Goal: Information Seeking & Learning: Learn about a topic

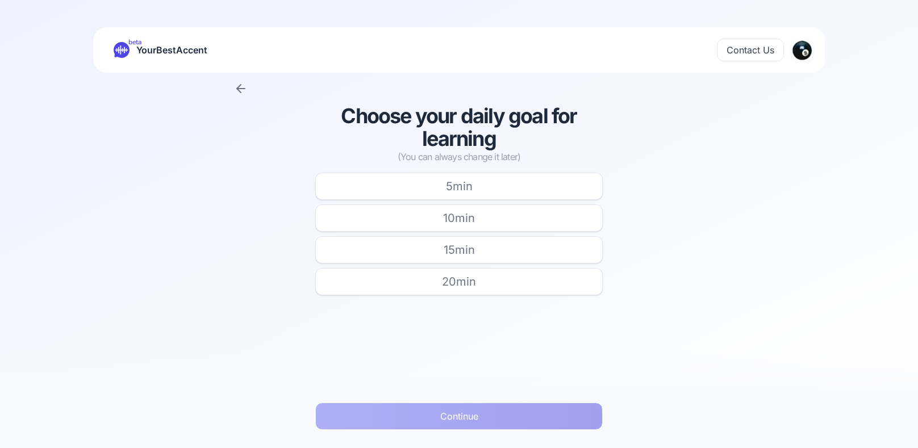
click at [455, 218] on span "10 min" at bounding box center [459, 218] width 32 height 16
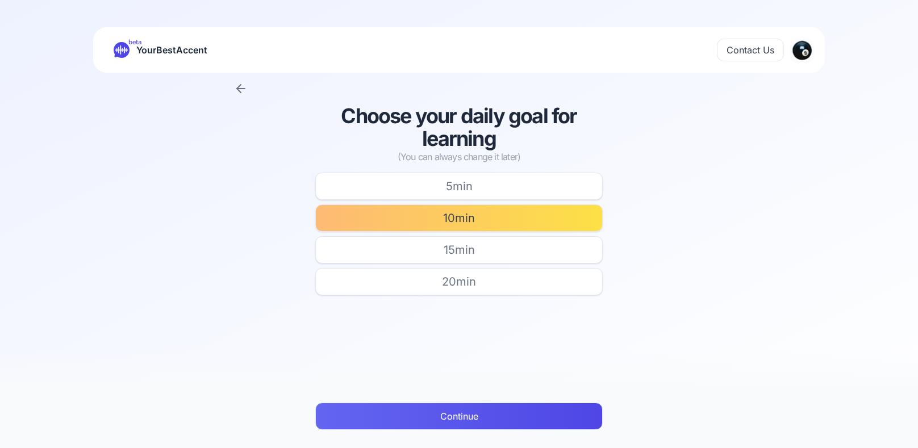
click at [473, 424] on button "Continue" at bounding box center [459, 416] width 288 height 27
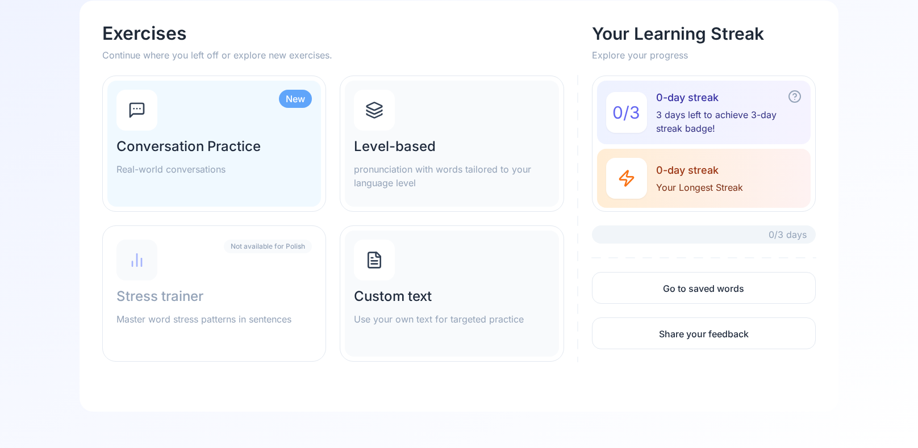
click at [435, 249] on div "Custom text Use your own text for targeted practice" at bounding box center [452, 294] width 214 height 126
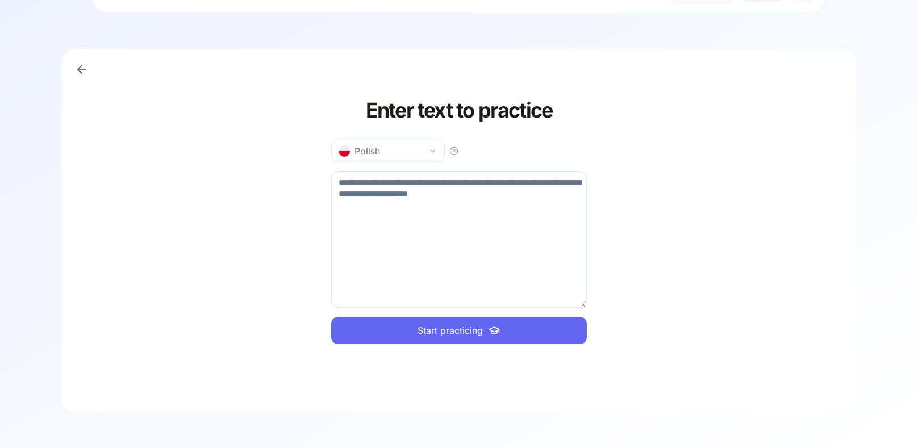
click at [367, 181] on textarea at bounding box center [459, 240] width 256 height 136
paste textarea "**********"
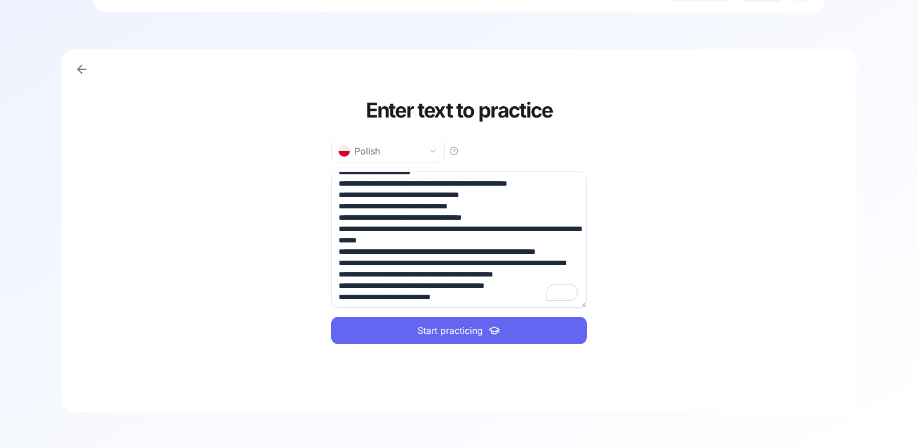
scroll to position [0, 0]
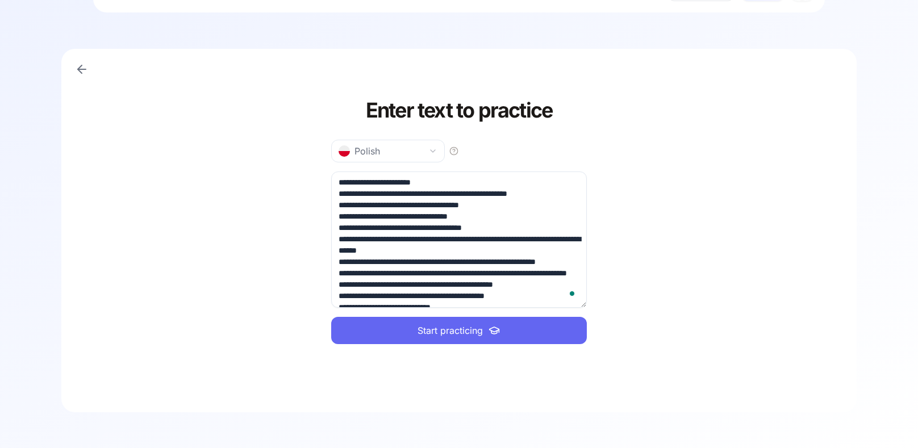
click at [443, 331] on span "Start practicing" at bounding box center [450, 331] width 65 height 14
click at [343, 177] on textarea "**********" at bounding box center [459, 240] width 256 height 136
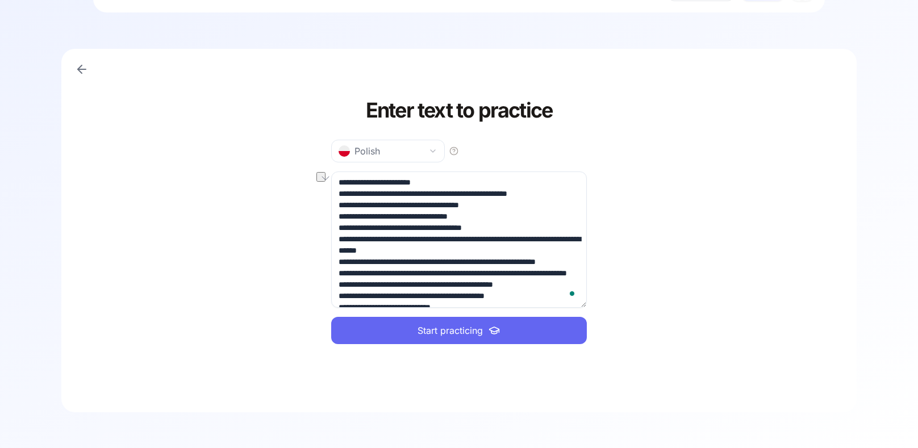
click at [343, 177] on textarea "**********" at bounding box center [459, 240] width 256 height 136
type textarea "**********"
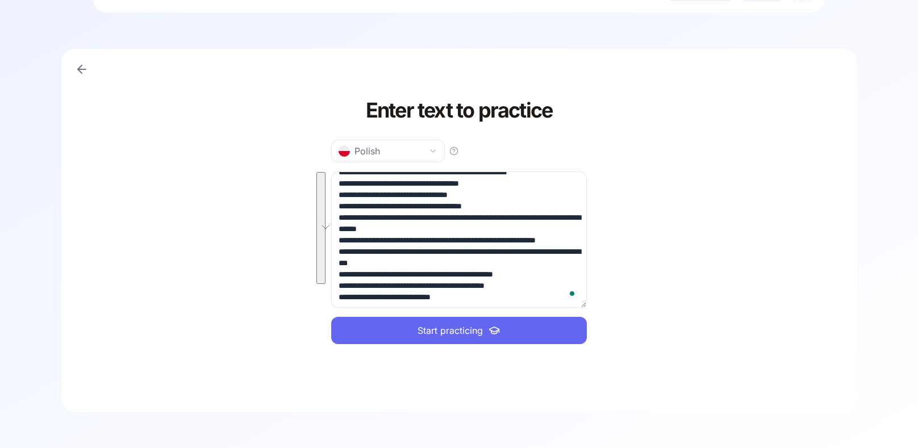
scroll to position [33, 0]
drag, startPoint x: 341, startPoint y: 180, endPoint x: 544, endPoint y: 315, distance: 244.3
click at [544, 315] on div "**********" at bounding box center [459, 222] width 256 height 300
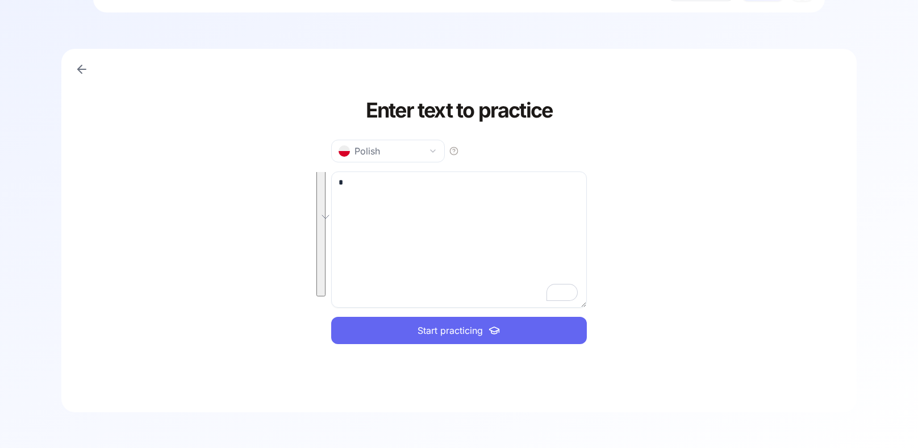
scroll to position [0, 0]
click at [382, 177] on textarea "To enrich screen reader interactions, please activate Accessibility in Grammarl…" at bounding box center [459, 240] width 256 height 136
paste textarea "**********"
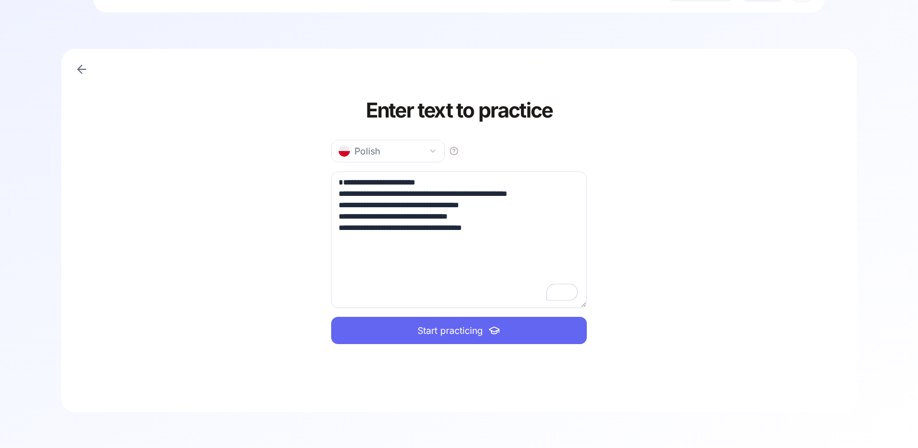
type textarea "**********"
click at [532, 335] on button "Start practicing" at bounding box center [459, 330] width 256 height 27
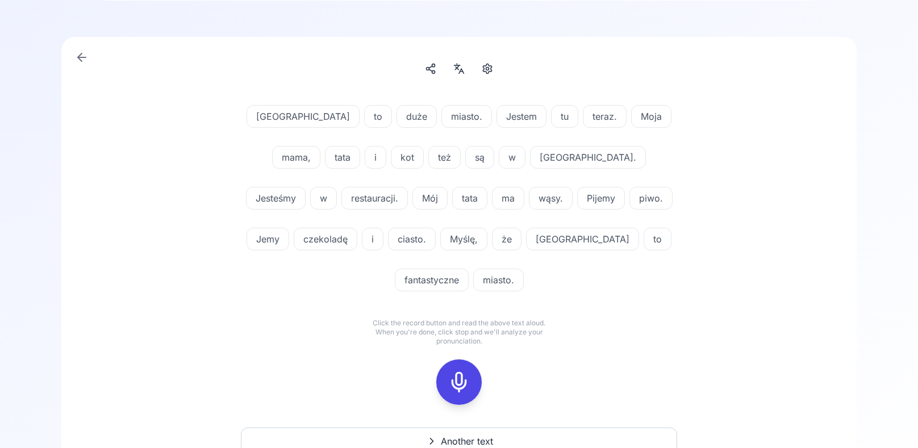
scroll to position [115, 0]
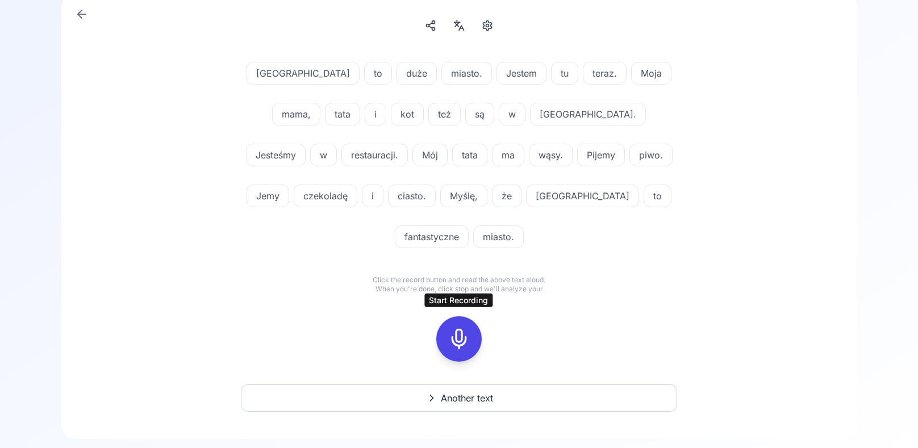
click at [457, 343] on icon at bounding box center [459, 339] width 23 height 23
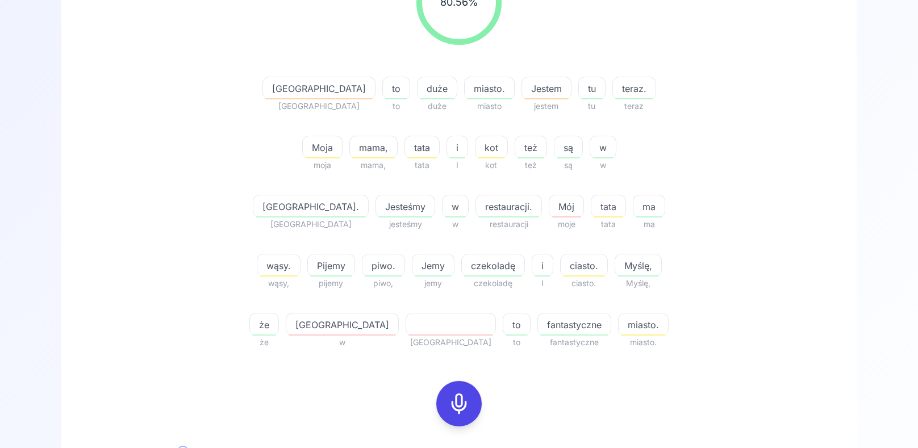
scroll to position [393, 0]
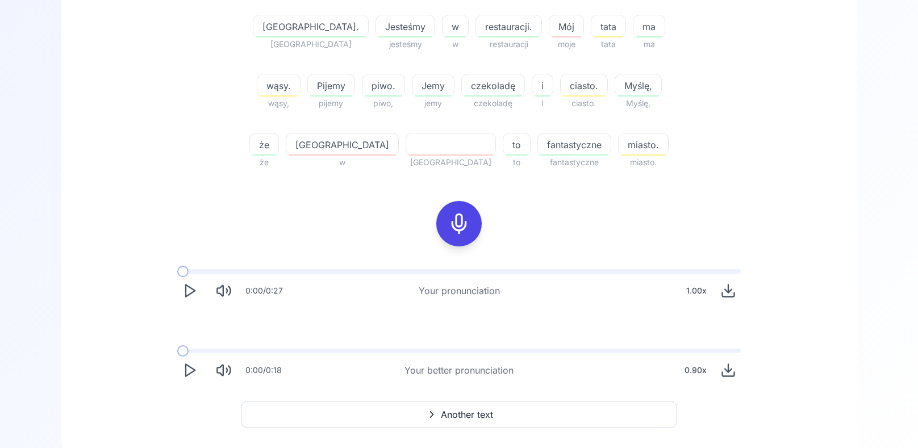
click at [188, 289] on icon "Play" at bounding box center [190, 291] width 16 height 16
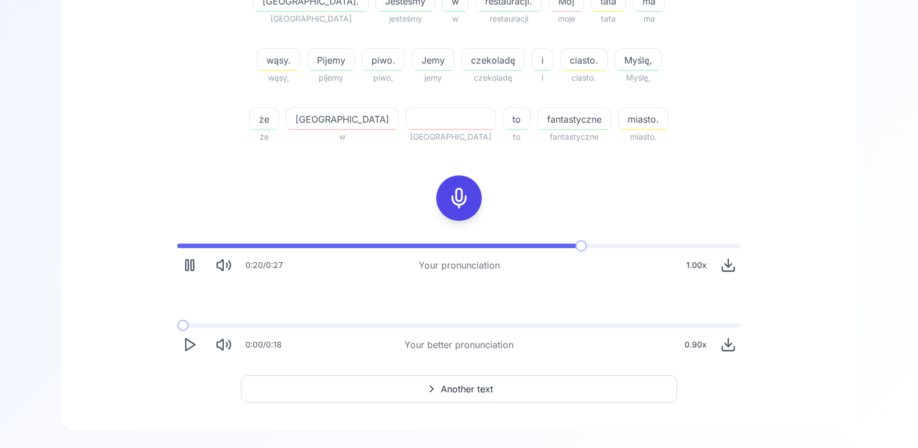
scroll to position [437, 0]
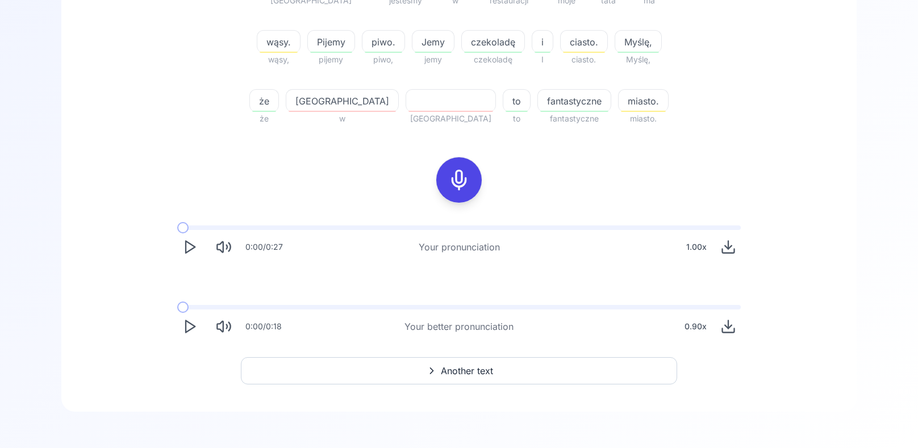
click at [187, 326] on icon "Play" at bounding box center [190, 327] width 16 height 16
click at [486, 366] on span "Another text" at bounding box center [467, 371] width 52 height 14
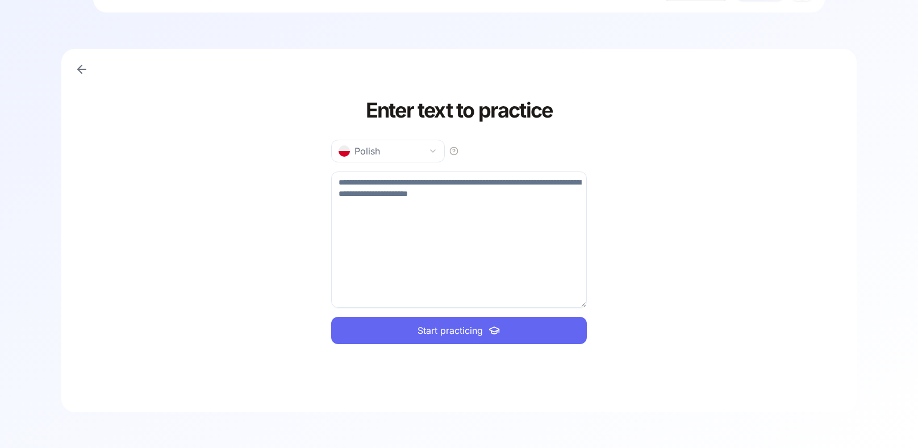
click at [348, 181] on textarea at bounding box center [459, 240] width 256 height 136
paste textarea "**********"
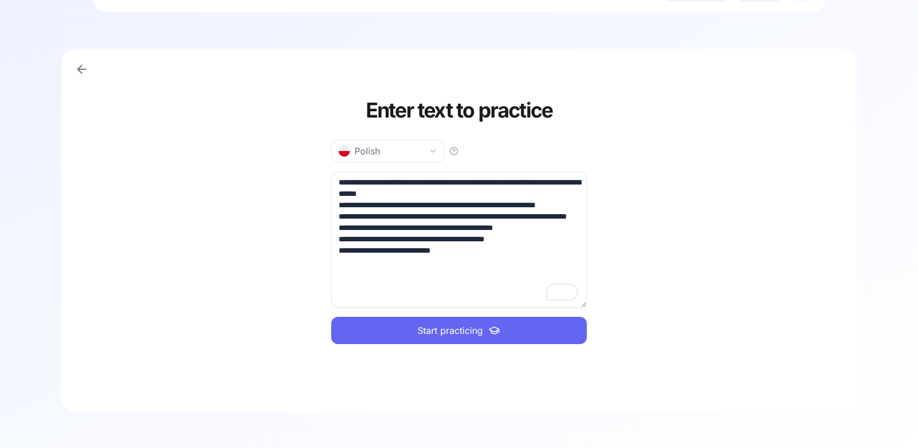
type textarea "**********"
click at [445, 333] on span "Start practicing" at bounding box center [450, 331] width 65 height 14
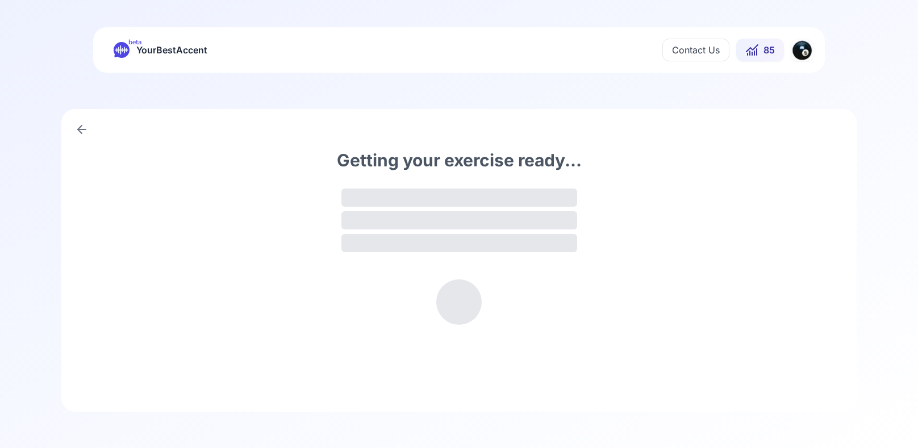
scroll to position [0, 0]
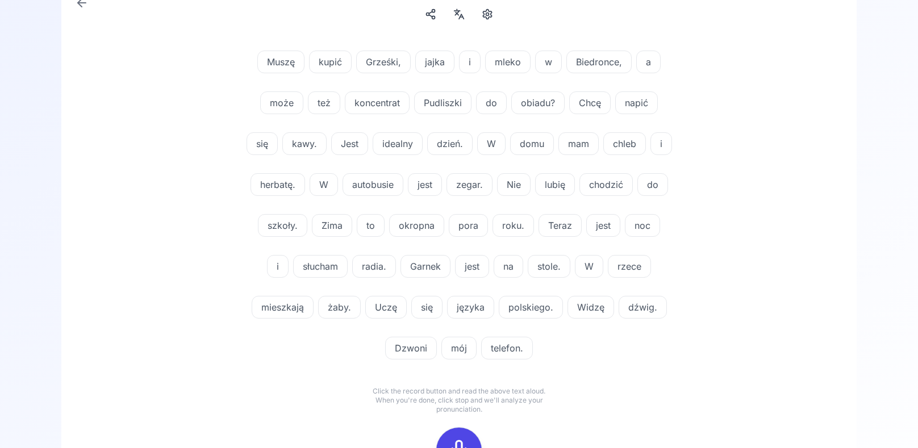
scroll to position [126, 0]
click at [459, 444] on icon at bounding box center [459, 451] width 23 height 23
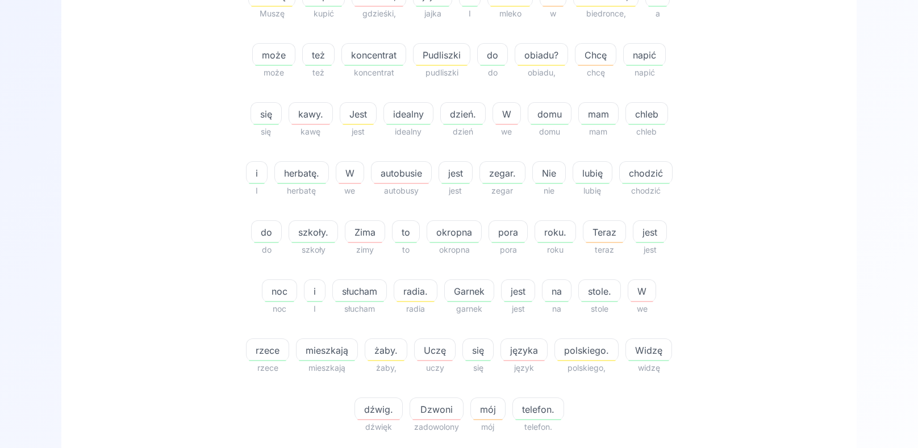
scroll to position [304, 0]
click at [398, 180] on span "autobusie" at bounding box center [402, 175] width 60 height 14
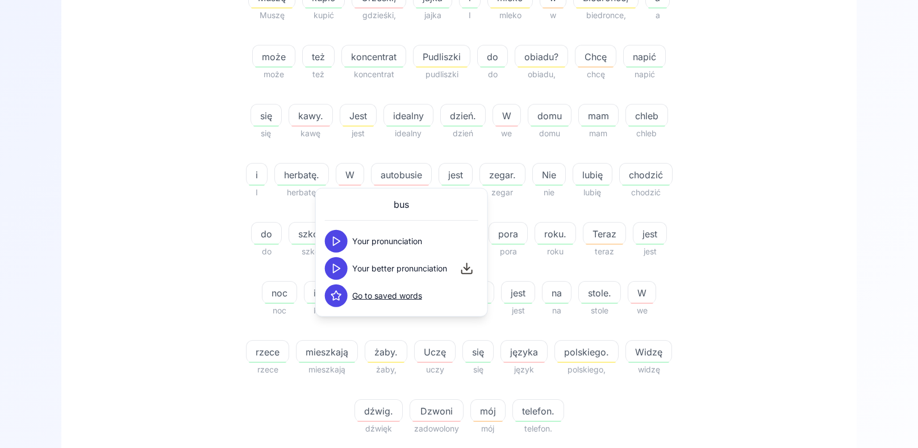
click at [338, 271] on icon at bounding box center [336, 268] width 11 height 11
click at [367, 244] on span "Your pronunciation" at bounding box center [387, 241] width 70 height 11
click at [328, 241] on button at bounding box center [336, 241] width 23 height 23
click at [341, 267] on icon at bounding box center [336, 268] width 11 height 11
click at [725, 195] on div "74.36 % 74.36 % Muszę Muszę kupić kupić Grześki, gdzieśki, jajka jajka i I mlek…" at bounding box center [459, 152] width 655 height 585
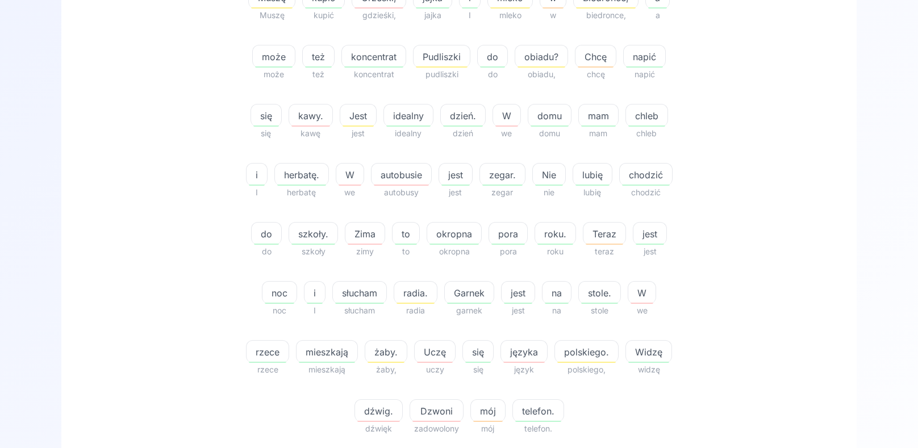
click at [432, 354] on span "Uczę" at bounding box center [435, 352] width 40 height 14
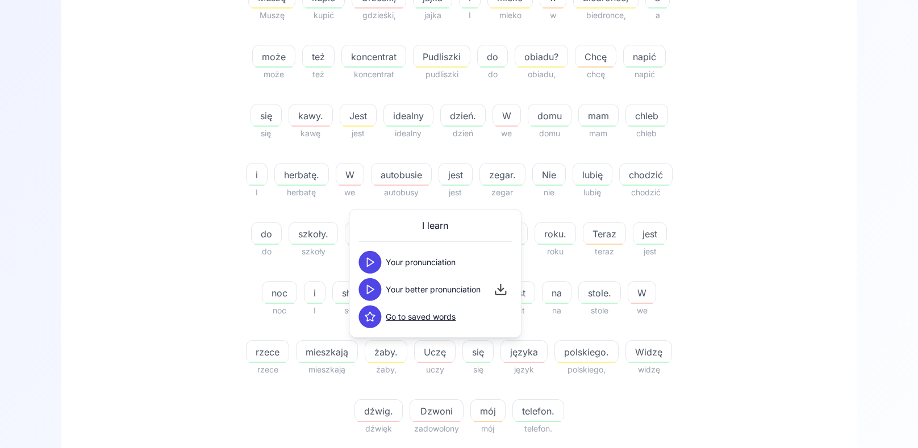
click at [369, 263] on icon at bounding box center [369, 262] width 11 height 11
click at [370, 303] on div "I learn Your pronunciation Your better pronunciation Go to saved words" at bounding box center [435, 274] width 153 height 110
click at [369, 293] on icon at bounding box center [369, 289] width 11 height 11
click at [381, 408] on span "dźwig." at bounding box center [378, 412] width 47 height 14
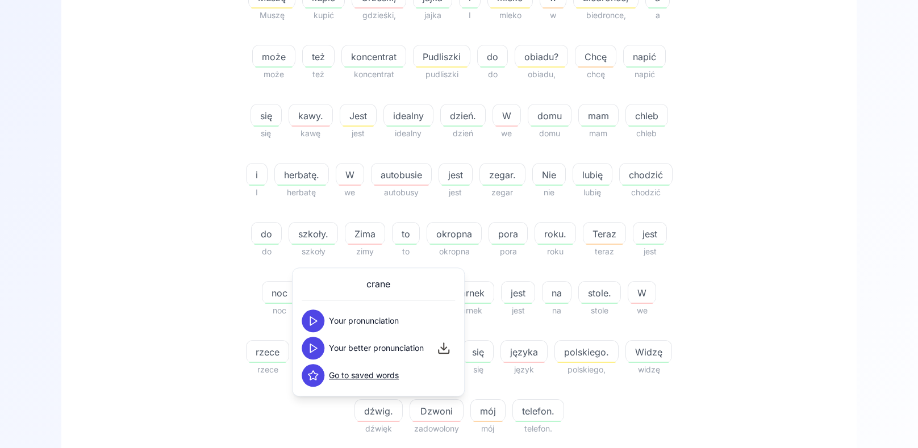
click at [314, 322] on icon at bounding box center [312, 320] width 11 height 11
click at [315, 347] on polygon at bounding box center [313, 348] width 7 height 9
click at [314, 320] on icon at bounding box center [312, 320] width 11 height 11
click at [310, 350] on polygon at bounding box center [313, 348] width 7 height 9
click at [444, 413] on span "Dzwoni" at bounding box center [436, 412] width 53 height 14
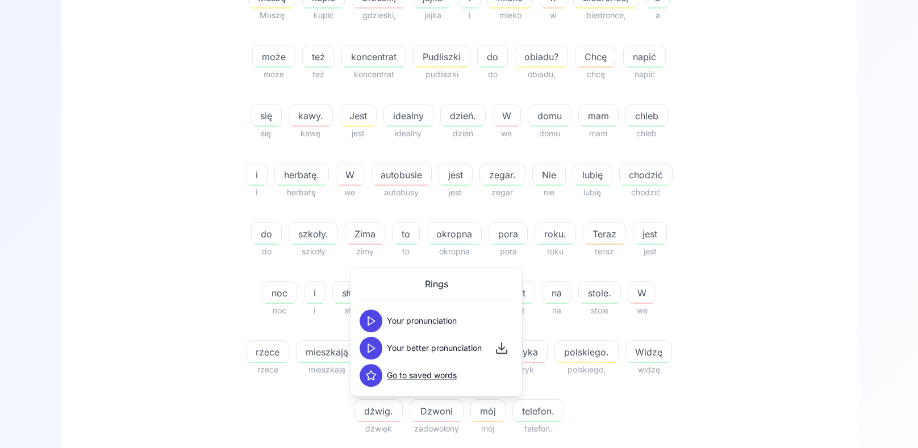
click at [370, 316] on icon at bounding box center [370, 320] width 11 height 11
click at [372, 348] on icon at bounding box center [370, 348] width 11 height 11
click at [186, 246] on div "74.36 % 74.36 % Muszę Muszę kupić kupić Grześki, gdzieśki, jajka jajka i I mlek…" at bounding box center [459, 152] width 655 height 585
